Goal: Transaction & Acquisition: Purchase product/service

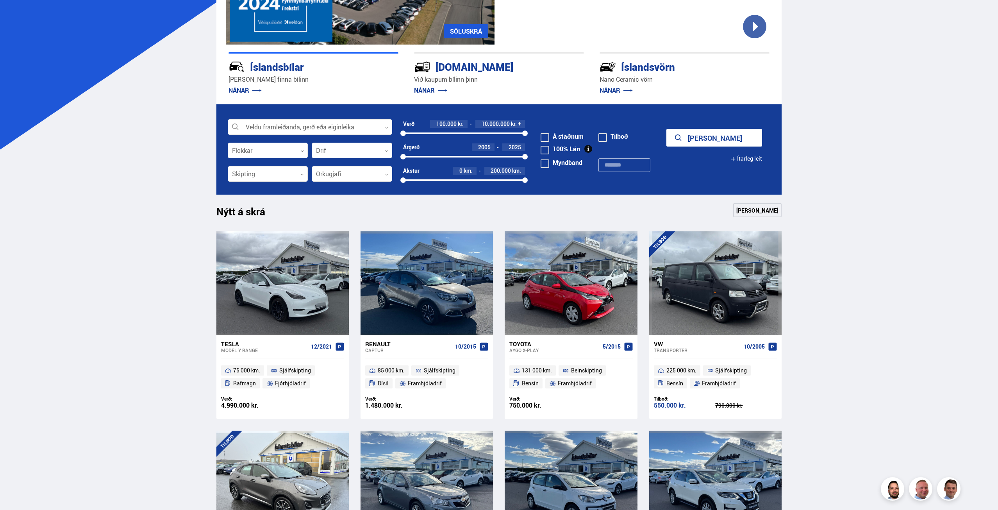
scroll to position [39, 0]
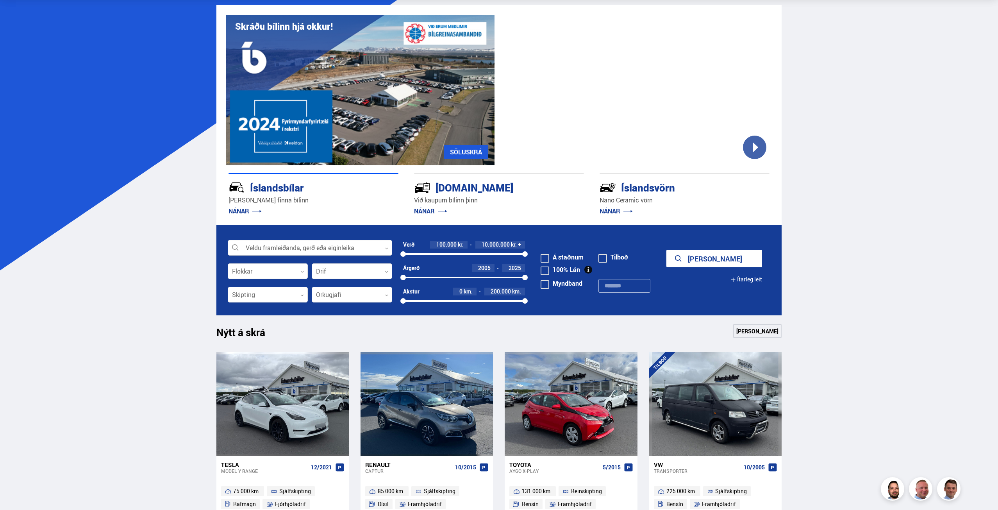
drag, startPoint x: 305, startPoint y: 248, endPoint x: 312, endPoint y: 252, distance: 8.2
click at [305, 248] on div at bounding box center [310, 248] width 164 height 16
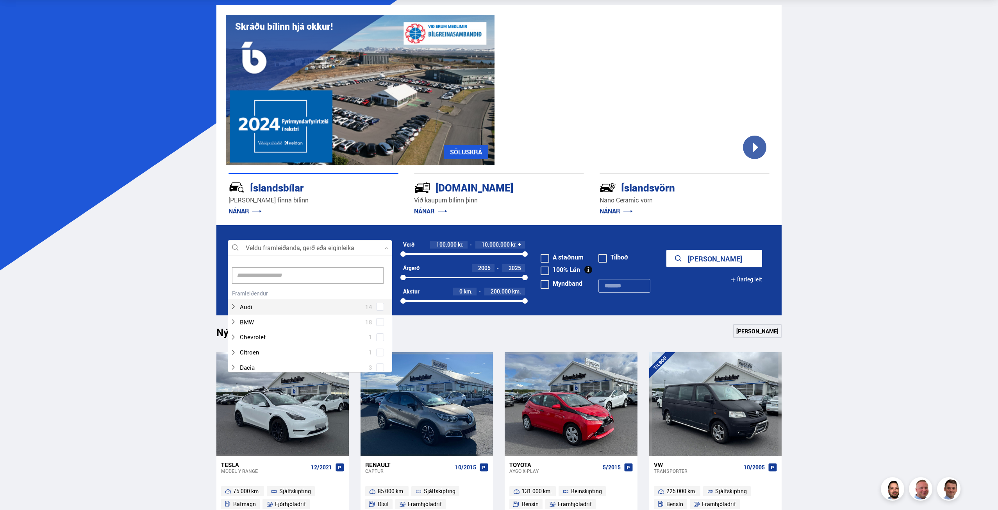
scroll to position [116, 162]
type input "*****"
click at [376, 357] on div "Subaru Levorg 1" at bounding box center [310, 356] width 164 height 15
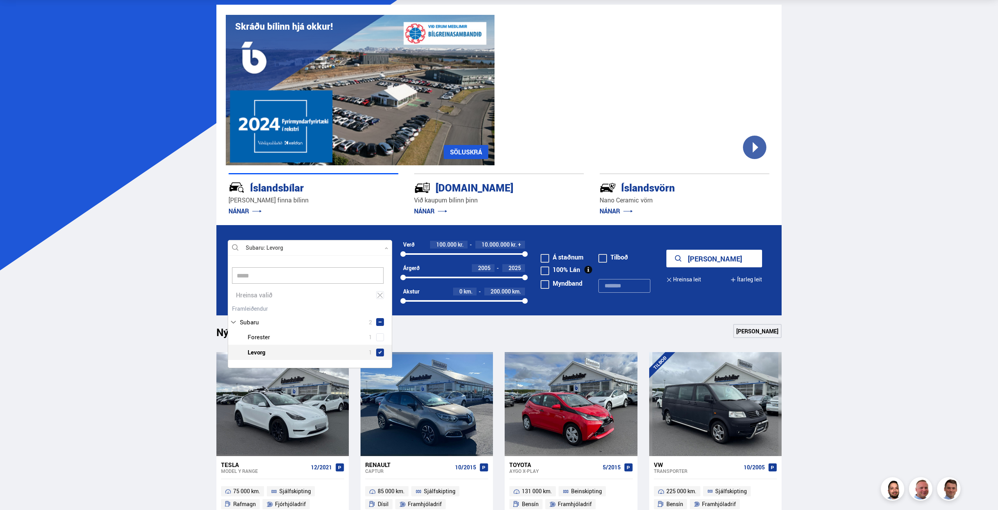
scroll to position [0, 0]
click at [731, 262] on button "Sýna 1 bíla" at bounding box center [714, 259] width 96 height 18
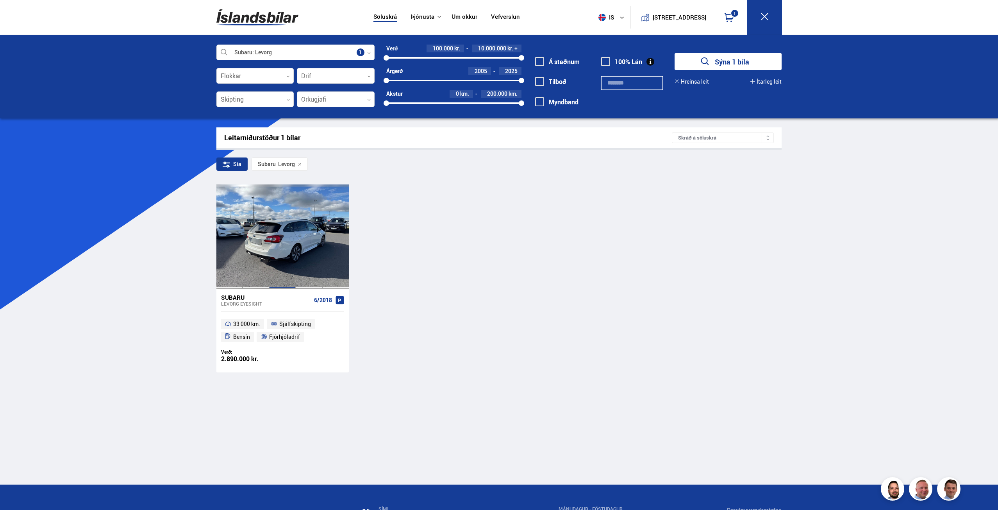
click at [282, 230] on div at bounding box center [282, 236] width 27 height 104
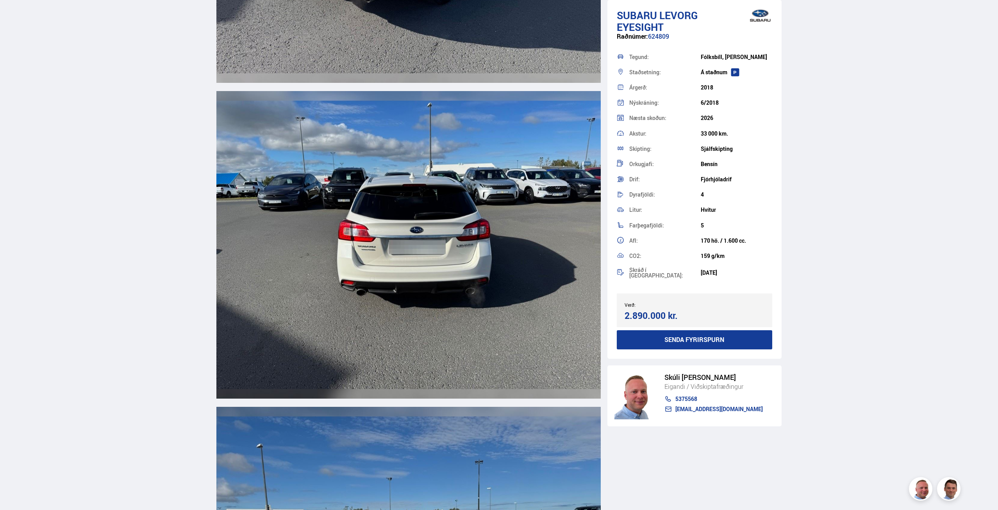
scroll to position [1774, 0]
